Goal: Task Accomplishment & Management: Manage account settings

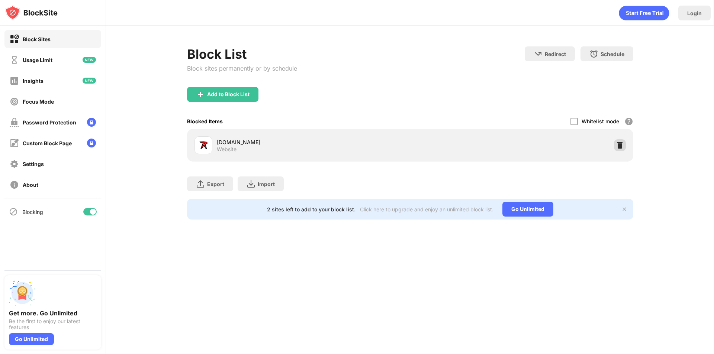
click at [618, 146] on img at bounding box center [619, 145] width 7 height 7
